Goal: Task Accomplishment & Management: Complete application form

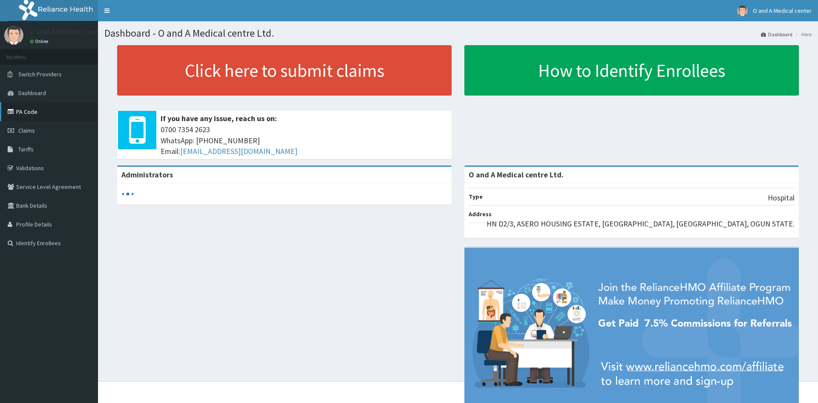
click at [29, 116] on link "PA Code" at bounding box center [49, 111] width 98 height 19
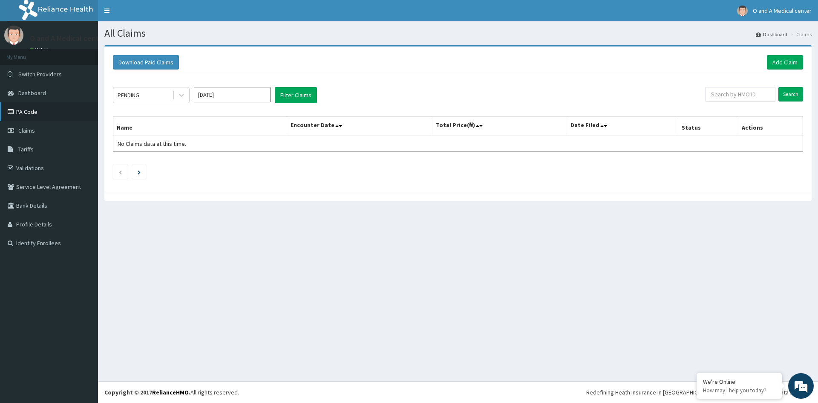
click at [32, 108] on link "PA Code" at bounding box center [49, 111] width 98 height 19
click at [785, 64] on link "Add Claim" at bounding box center [785, 62] width 36 height 14
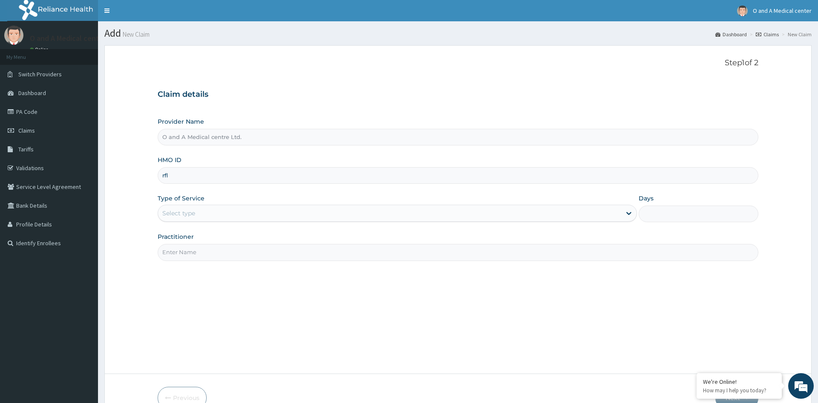
type input "RFL/10054/d"
click at [323, 216] on div "Select type" at bounding box center [389, 213] width 463 height 14
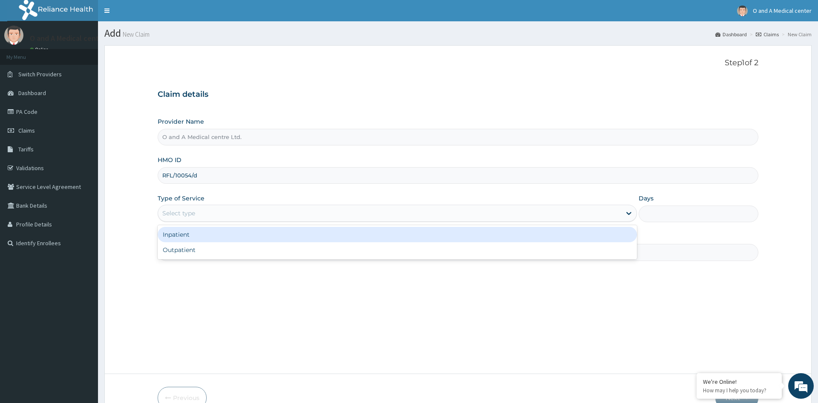
click at [287, 232] on div "Inpatient" at bounding box center [397, 234] width 479 height 15
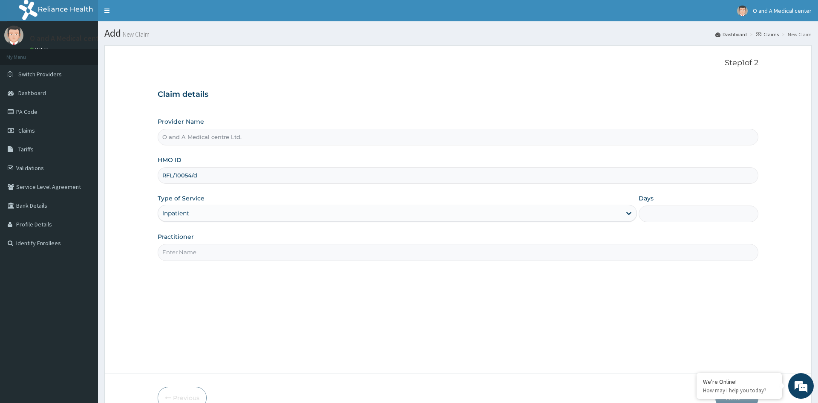
click at [662, 212] on input "Days" at bounding box center [699, 213] width 120 height 17
type input "2"
click at [352, 256] on input "Practitioner" at bounding box center [458, 252] width 600 height 17
type input "r"
click at [297, 256] on input "Practitioner" at bounding box center [458, 252] width 600 height 17
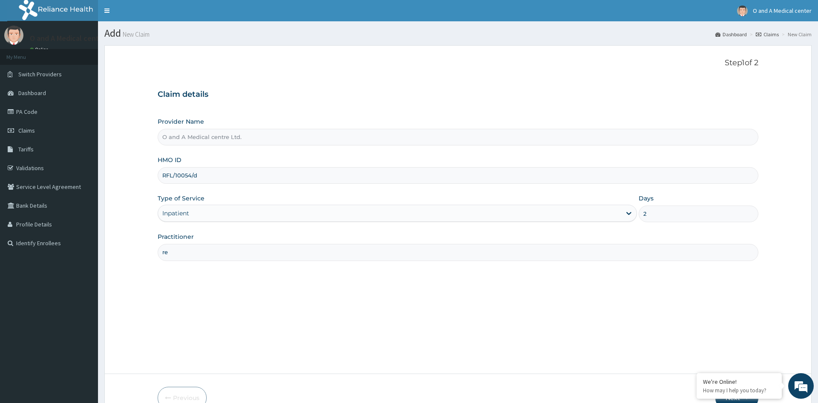
type input "r"
type input "dr kalejaiye"
click at [597, 326] on div "Step 1 of 2 Claim details Provider Name O and A Medical centre Ltd. HMO ID RFL/…" at bounding box center [458, 209] width 600 height 302
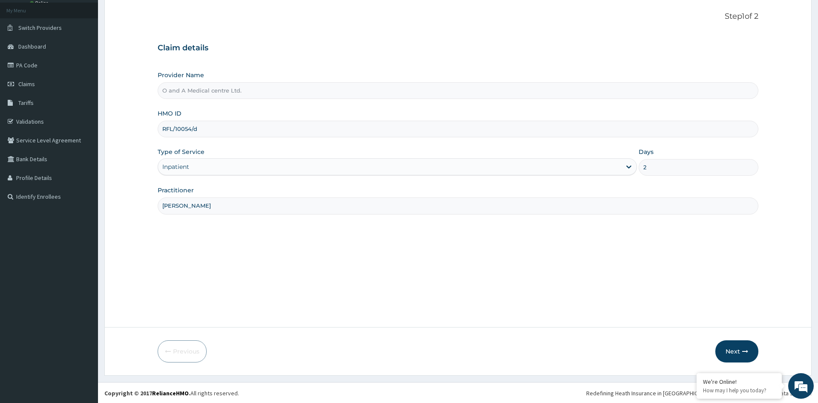
scroll to position [47, 0]
click at [729, 350] on button "Next" at bounding box center [736, 350] width 43 height 22
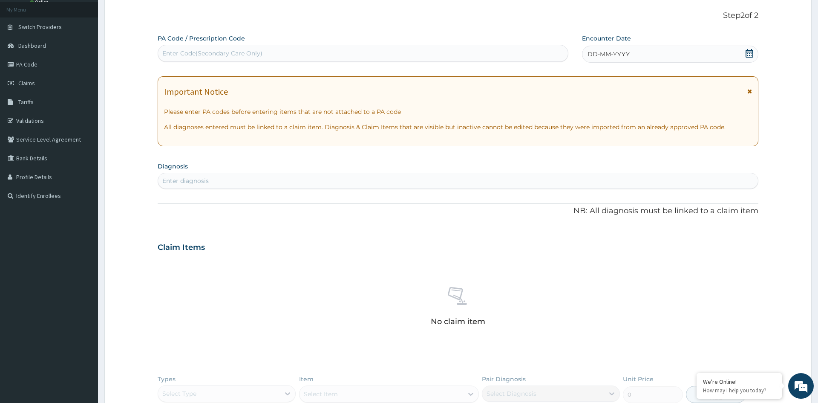
click at [233, 55] on div "Enter Code(Secondary Care Only)" at bounding box center [212, 53] width 100 height 9
paste input "PA/5B4068"
type input "PA/5B4068"
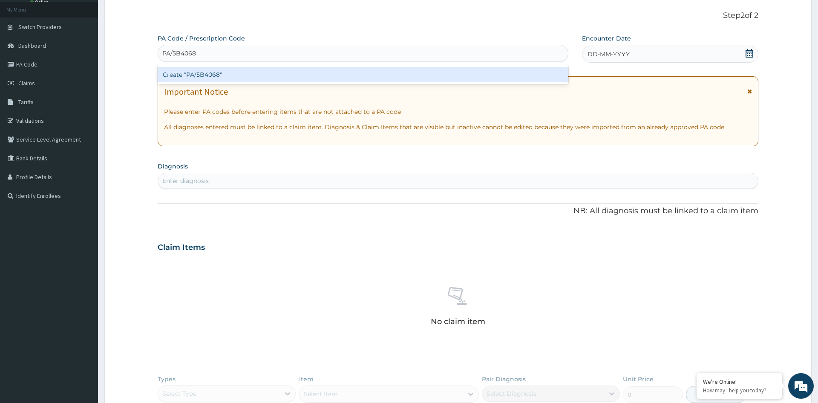
click at [222, 76] on div "Create "PA/5B4068"" at bounding box center [363, 74] width 411 height 15
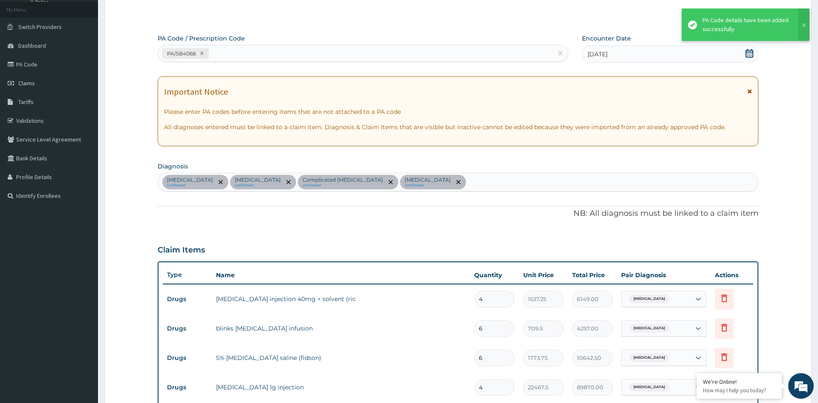
scroll to position [409, 0]
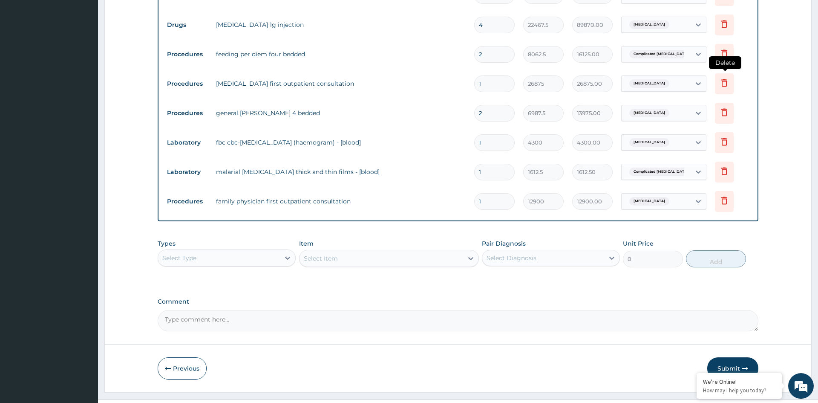
click at [724, 86] on icon at bounding box center [724, 83] width 10 height 10
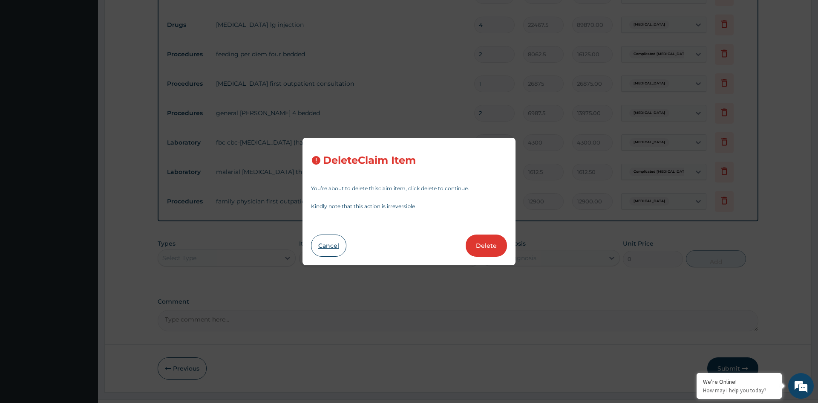
click at [335, 252] on button "Cancel" at bounding box center [328, 245] width 35 height 22
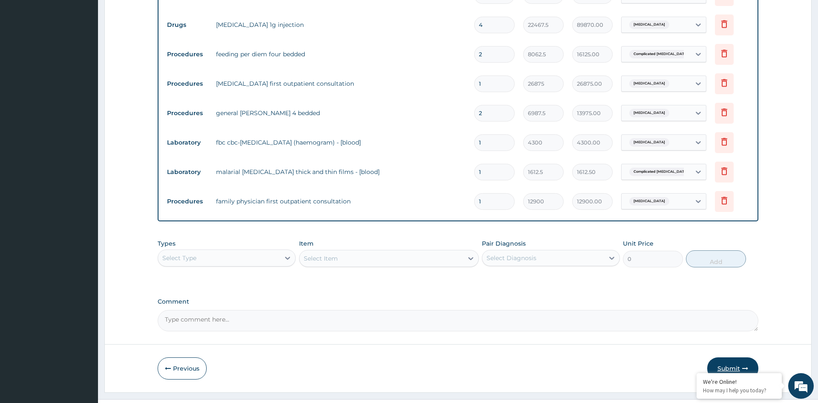
click at [726, 359] on button "Submit" at bounding box center [732, 368] width 51 height 22
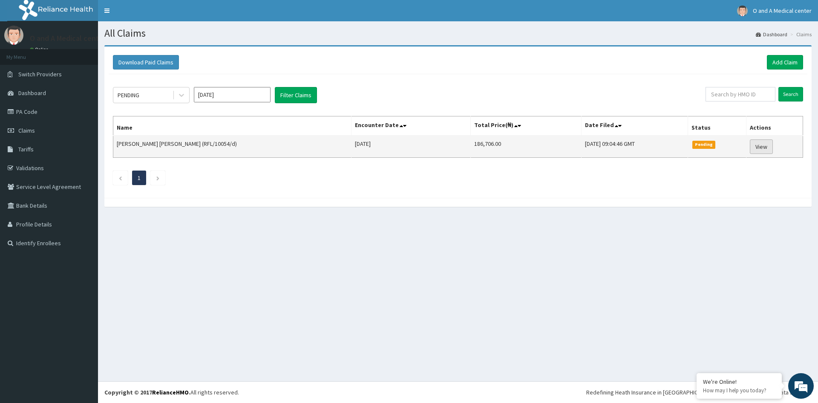
click at [760, 150] on link "View" at bounding box center [761, 146] width 23 height 14
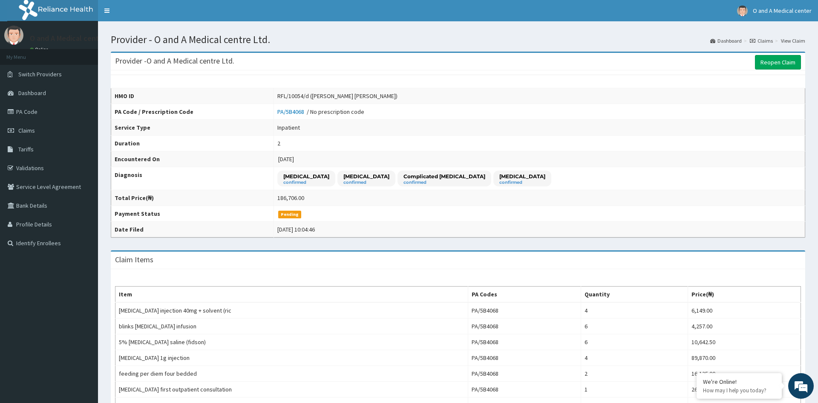
click at [531, 222] on td "[DATE] 10:04:46" at bounding box center [539, 230] width 531 height 16
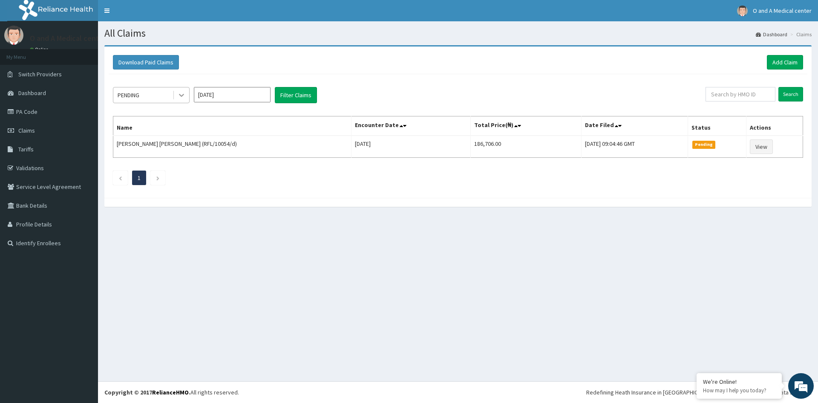
click at [183, 95] on icon at bounding box center [181, 95] width 5 height 3
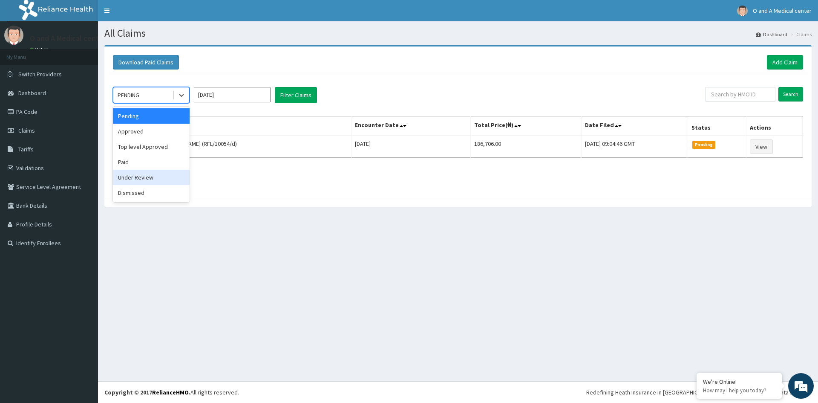
click at [144, 175] on div "Under Review" at bounding box center [151, 177] width 77 height 15
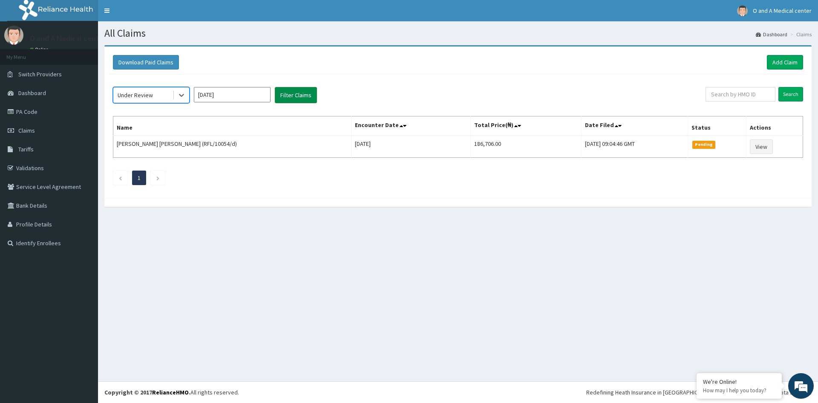
click at [285, 97] on button "Filter Claims" at bounding box center [296, 95] width 42 height 16
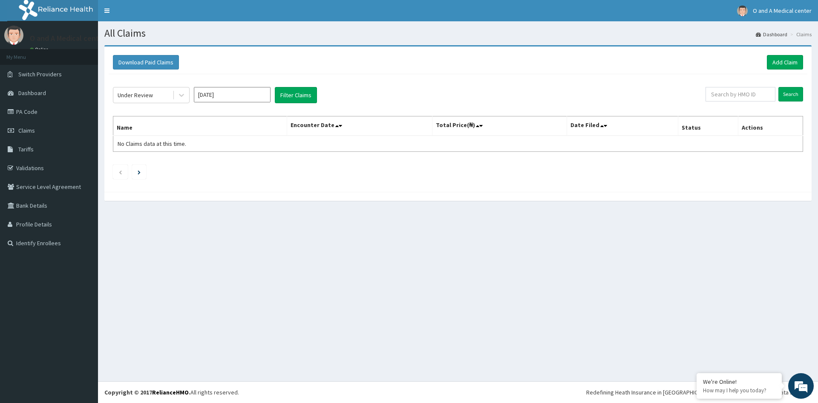
click at [237, 90] on input "Aug 2025" at bounding box center [232, 94] width 77 height 15
click at [204, 167] on div "Jul" at bounding box center [207, 166] width 17 height 16
click at [287, 99] on button "Filter Claims" at bounding box center [296, 95] width 42 height 16
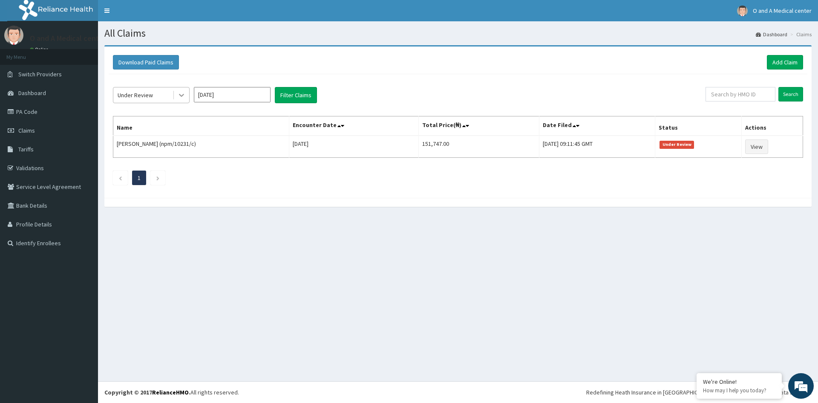
click at [181, 100] on div at bounding box center [181, 94] width 15 height 15
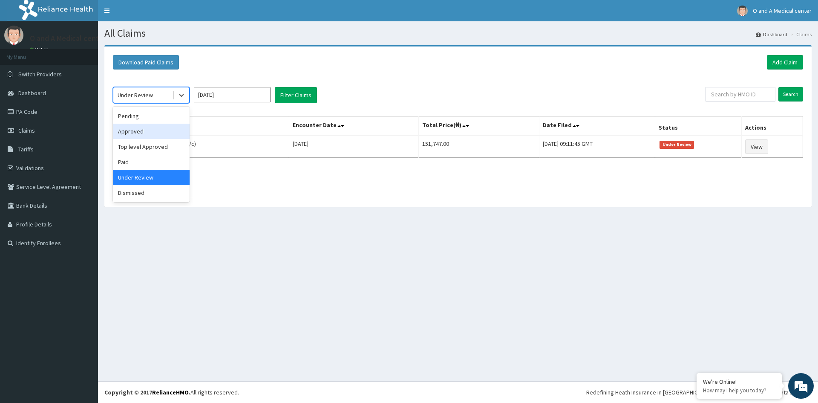
click at [150, 131] on div "Approved" at bounding box center [151, 131] width 77 height 15
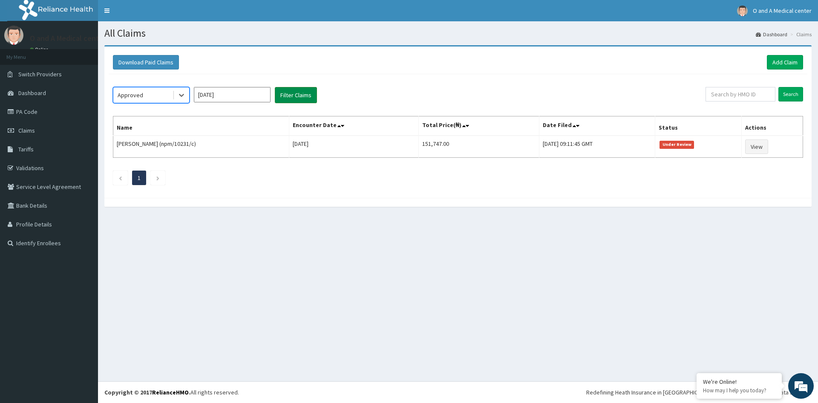
click at [285, 91] on button "Filter Claims" at bounding box center [296, 95] width 42 height 16
click at [184, 98] on icon at bounding box center [181, 95] width 9 height 9
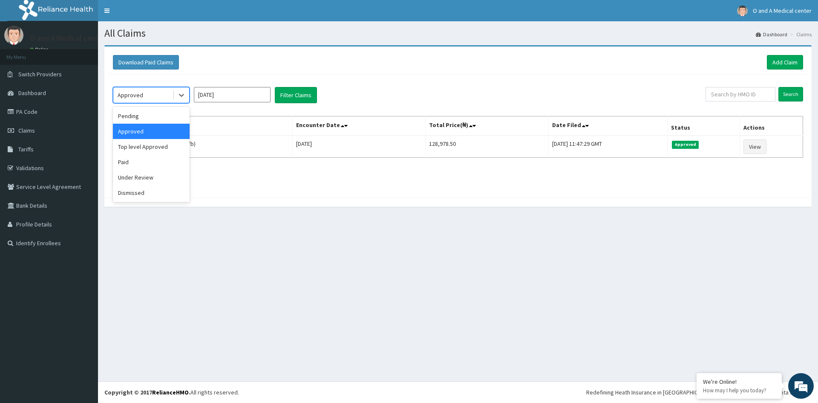
click at [157, 136] on div "Approved" at bounding box center [151, 131] width 77 height 15
click at [220, 94] on input "Jul 2025" at bounding box center [232, 94] width 77 height 15
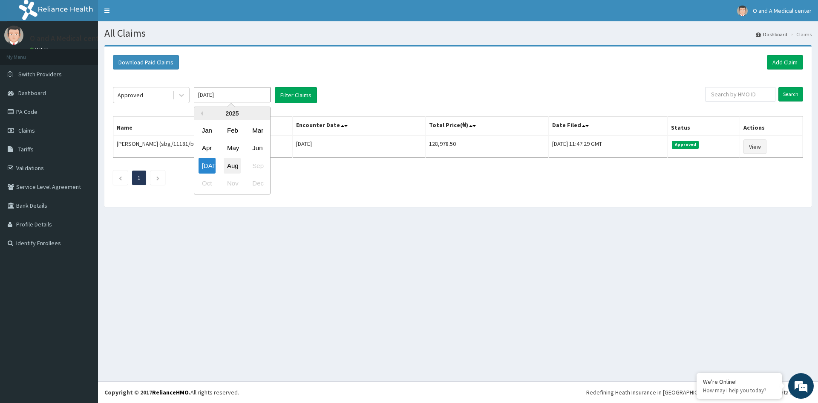
click at [233, 165] on div "Aug" at bounding box center [232, 166] width 17 height 16
click at [309, 96] on button "Filter Claims" at bounding box center [296, 95] width 42 height 16
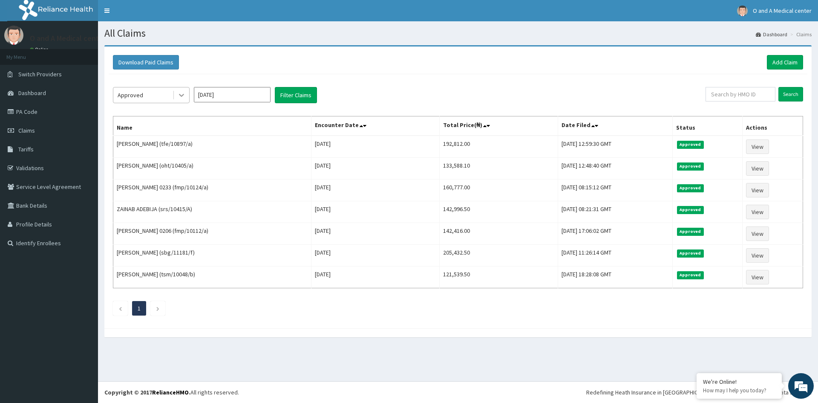
click at [182, 95] on icon at bounding box center [181, 95] width 5 height 3
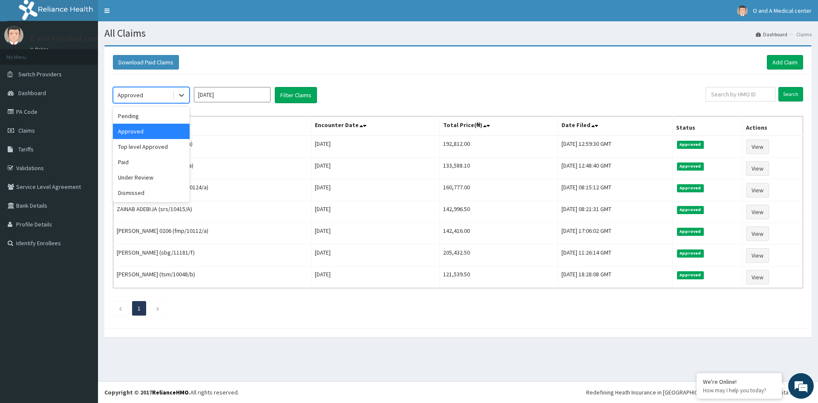
click at [222, 97] on input "Aug 2025" at bounding box center [232, 94] width 77 height 15
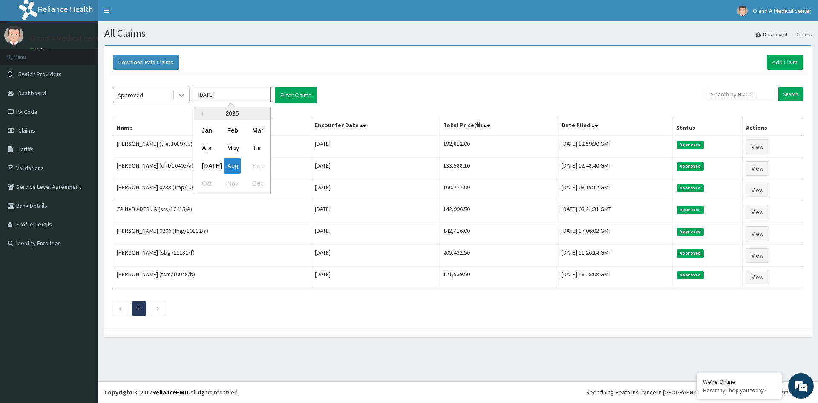
click at [182, 99] on icon at bounding box center [181, 95] width 9 height 9
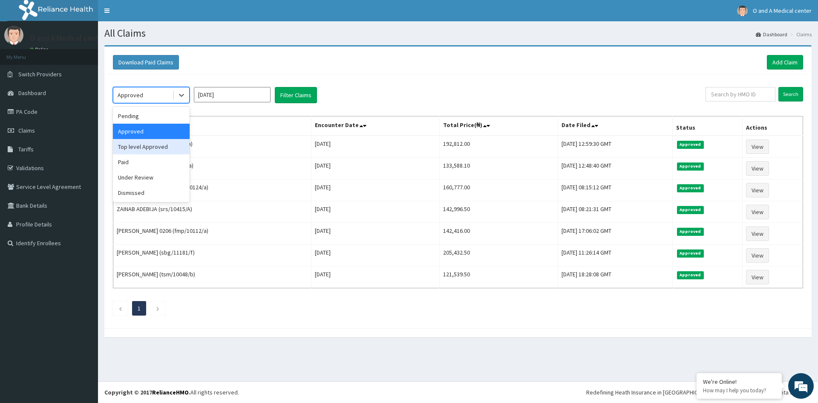
click at [170, 150] on div "Top level Approved" at bounding box center [151, 146] width 77 height 15
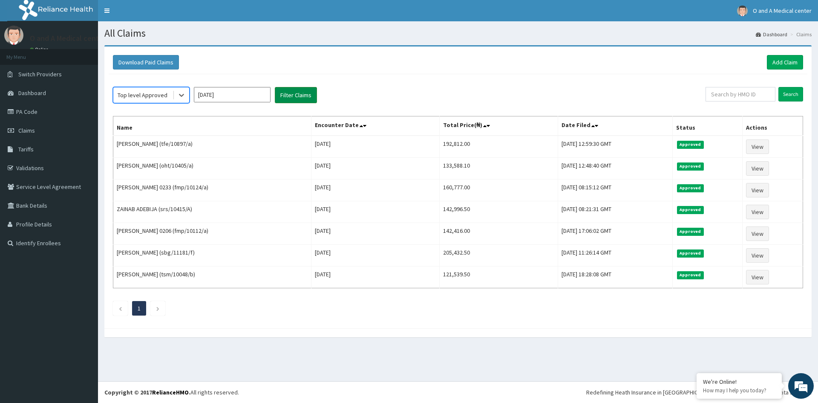
click at [293, 94] on button "Filter Claims" at bounding box center [296, 95] width 42 height 16
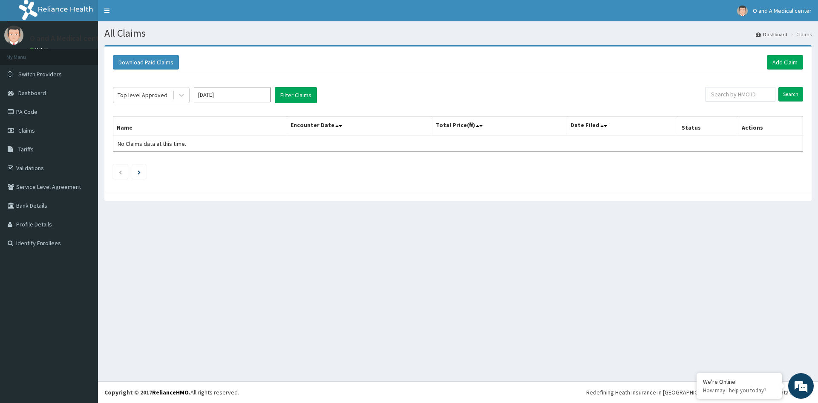
click at [221, 95] on input "Aug 2025" at bounding box center [232, 94] width 77 height 15
click at [208, 171] on div "Jul" at bounding box center [207, 166] width 17 height 16
click at [300, 98] on button "Filter Claims" at bounding box center [296, 95] width 42 height 16
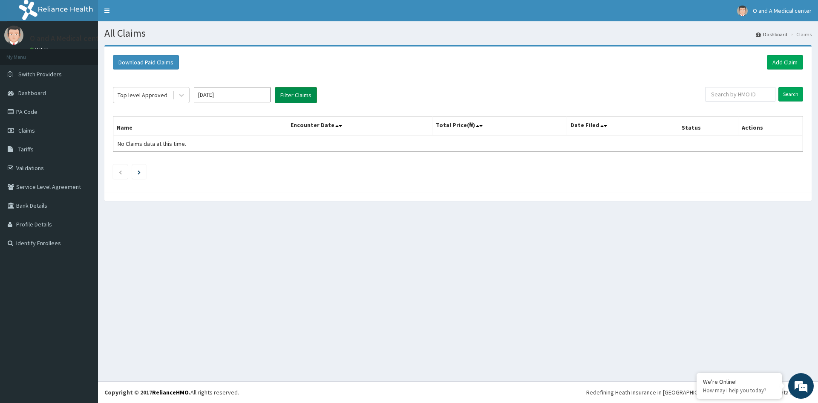
click at [300, 98] on button "Filter Claims" at bounding box center [296, 95] width 42 height 16
click at [180, 96] on icon at bounding box center [181, 95] width 9 height 9
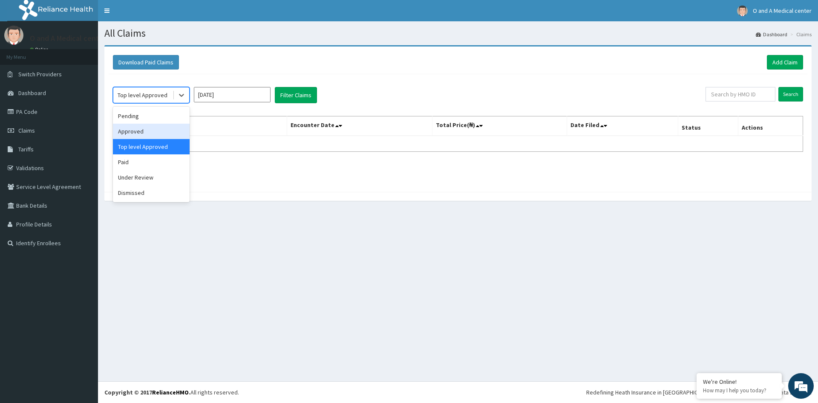
click at [164, 128] on div "Approved" at bounding box center [151, 131] width 77 height 15
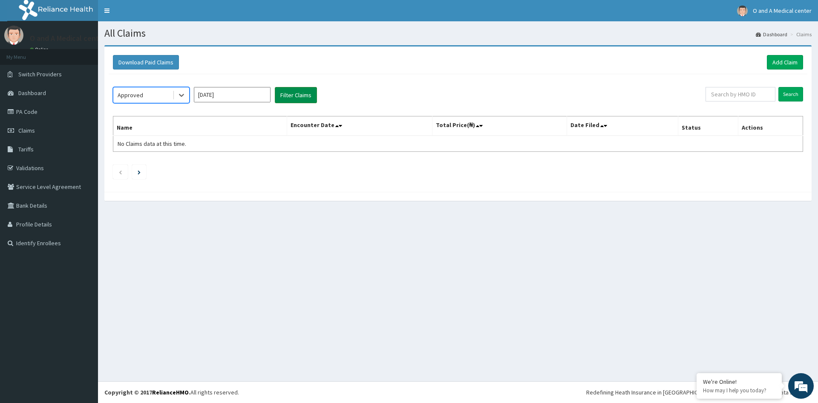
click at [315, 93] on button "Filter Claims" at bounding box center [296, 95] width 42 height 16
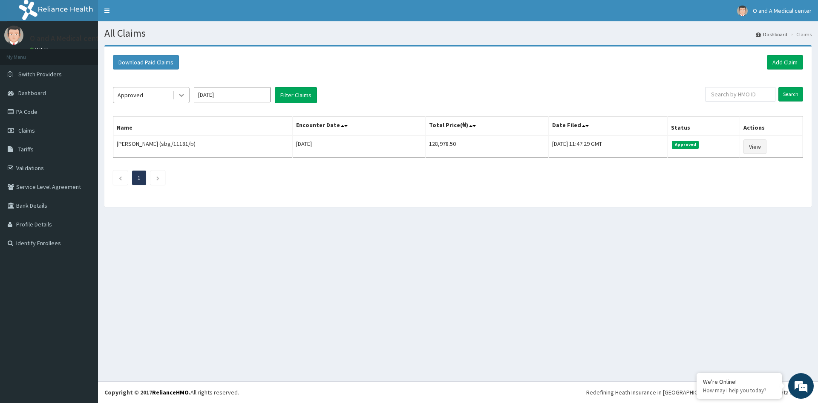
click at [184, 96] on icon at bounding box center [181, 95] width 9 height 9
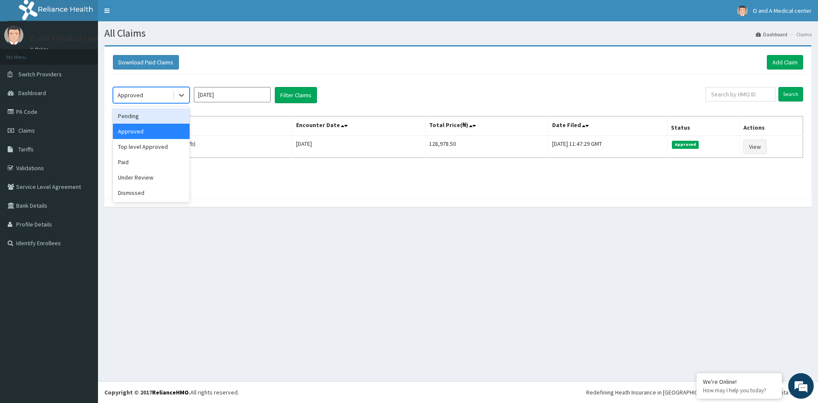
click at [238, 96] on input "Jul 2025" at bounding box center [232, 94] width 77 height 15
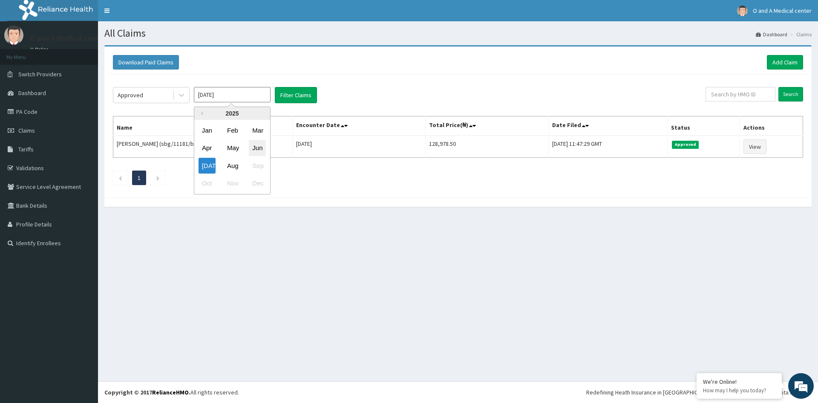
click at [260, 150] on div "Jun" at bounding box center [257, 148] width 17 height 16
click at [299, 98] on button "Filter Claims" at bounding box center [296, 95] width 42 height 16
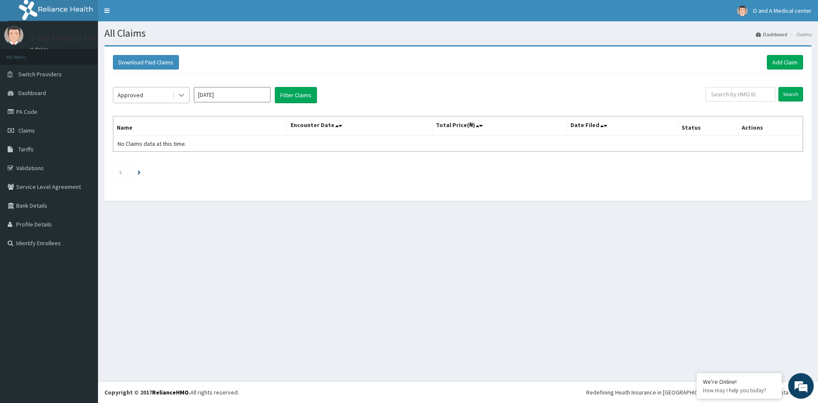
click at [181, 101] on div at bounding box center [181, 94] width 15 height 15
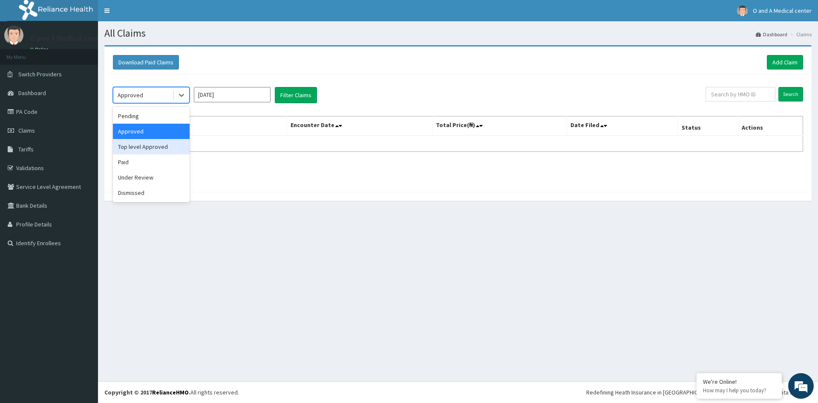
click at [162, 148] on div "Top level Approved" at bounding box center [151, 146] width 77 height 15
click at [180, 99] on div at bounding box center [181, 94] width 15 height 15
click at [144, 161] on div "Paid" at bounding box center [151, 161] width 77 height 15
click at [230, 102] on div "Jun 2025" at bounding box center [232, 95] width 77 height 16
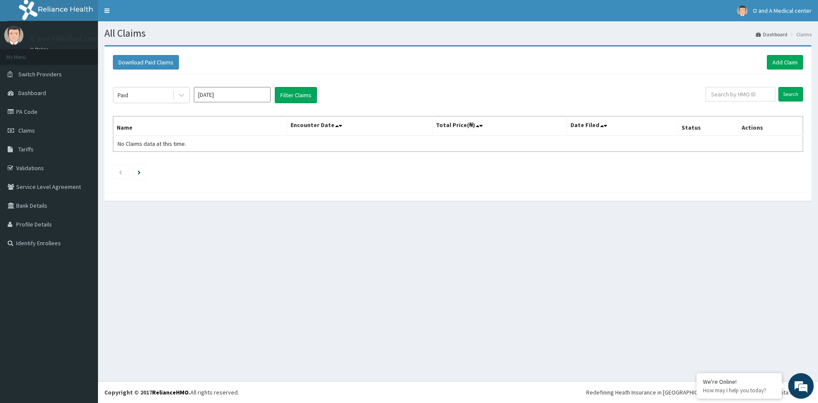
click at [236, 95] on input "Jun 2025" at bounding box center [232, 94] width 77 height 15
click at [229, 164] on div "Aug" at bounding box center [232, 166] width 17 height 16
click at [279, 95] on button "Filter Claims" at bounding box center [296, 95] width 42 height 16
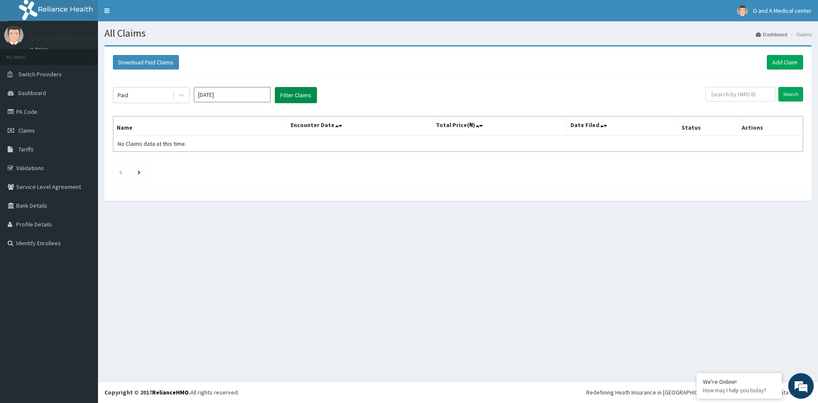
click at [279, 95] on button "Filter Claims" at bounding box center [296, 95] width 42 height 16
click at [220, 98] on input "Aug 2025" at bounding box center [232, 94] width 77 height 15
click at [212, 162] on div "Jul" at bounding box center [207, 166] width 17 height 16
type input "Jul 2025"
click at [284, 93] on button "Filter Claims" at bounding box center [296, 95] width 42 height 16
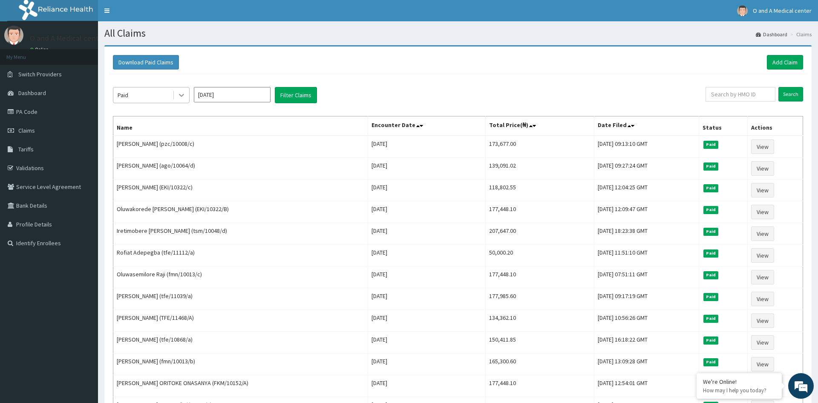
click at [178, 96] on icon at bounding box center [181, 95] width 9 height 9
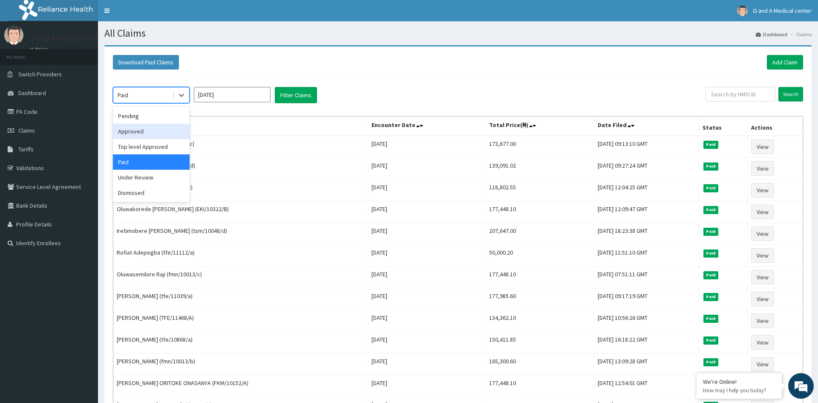
click at [168, 134] on div "Approved" at bounding box center [151, 131] width 77 height 15
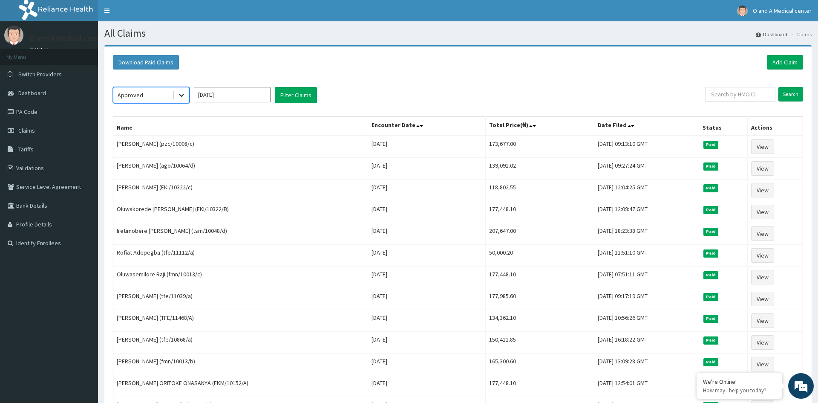
click at [182, 95] on icon at bounding box center [181, 95] width 5 height 3
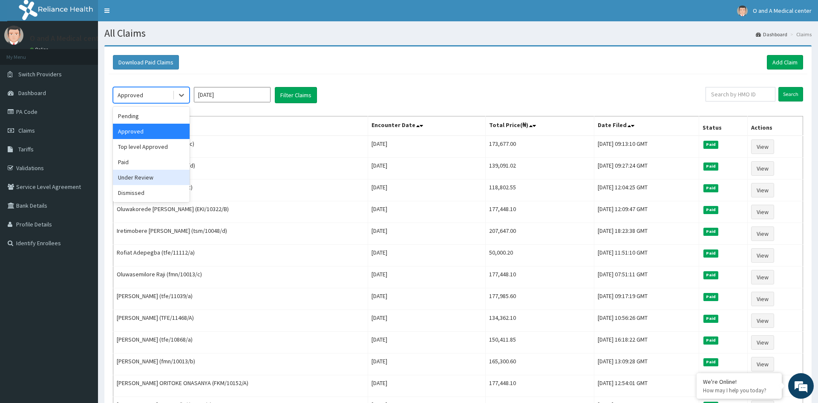
click at [149, 175] on div "Under Review" at bounding box center [151, 177] width 77 height 15
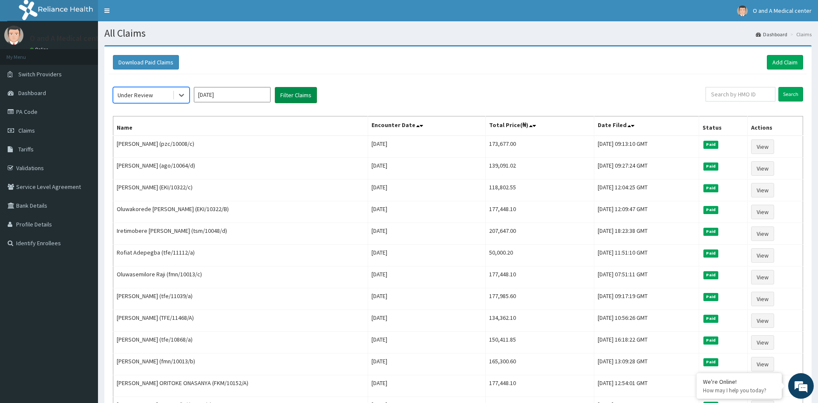
click at [291, 96] on button "Filter Claims" at bounding box center [296, 95] width 42 height 16
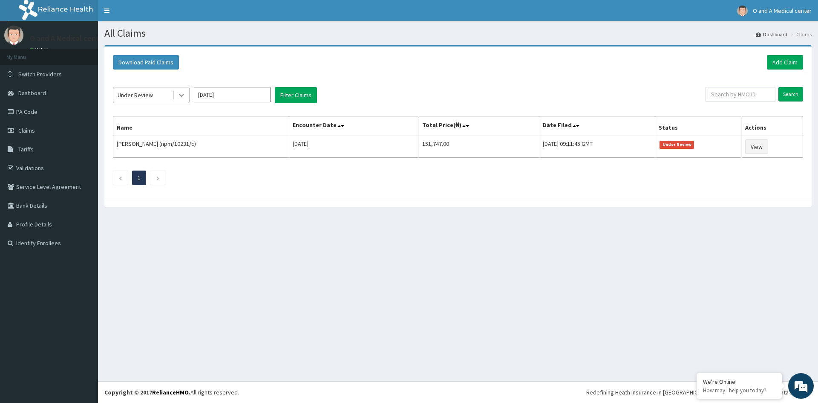
click at [183, 95] on icon at bounding box center [181, 95] width 9 height 9
click at [655, 267] on div "All Claims Dashboard Claims Download Paid Claims Add Claim × Note you can only …" at bounding box center [458, 201] width 720 height 360
